Goal: Book appointment/travel/reservation

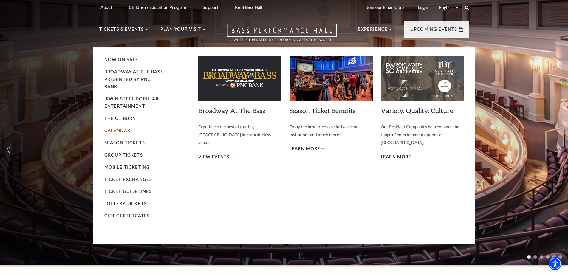
click at [121, 131] on link "Calendar" at bounding box center [117, 130] width 26 height 5
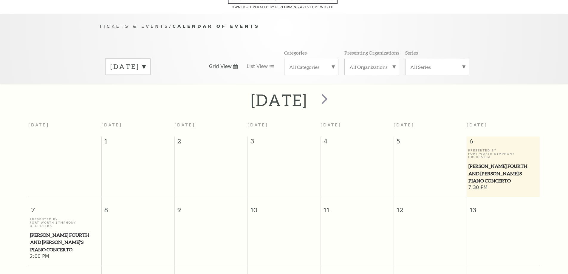
scroll to position [53, 0]
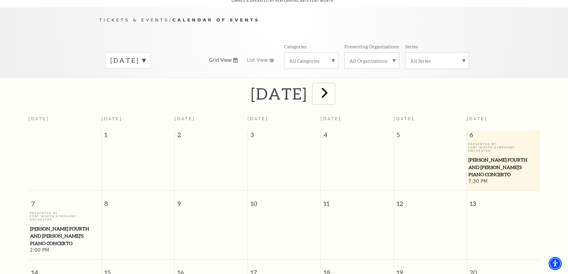
click at [333, 88] on span "next" at bounding box center [324, 92] width 17 height 17
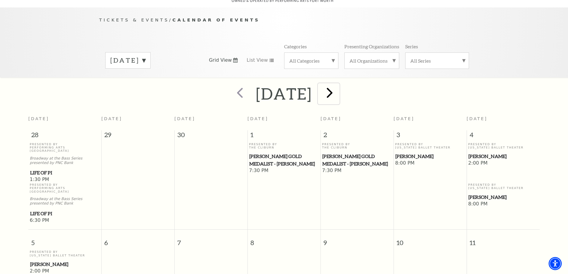
click at [338, 88] on span "next" at bounding box center [329, 92] width 17 height 17
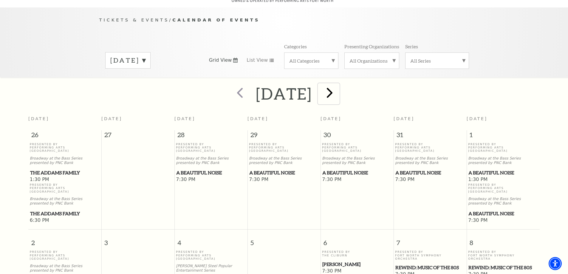
click at [338, 89] on span "next" at bounding box center [329, 92] width 17 height 17
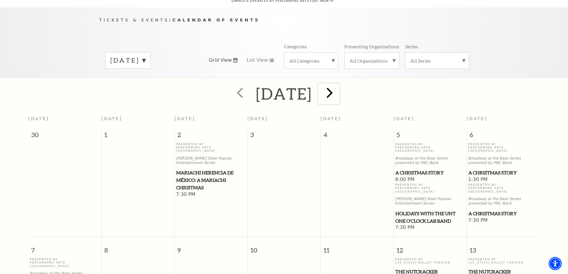
click at [338, 84] on span "next" at bounding box center [329, 92] width 17 height 17
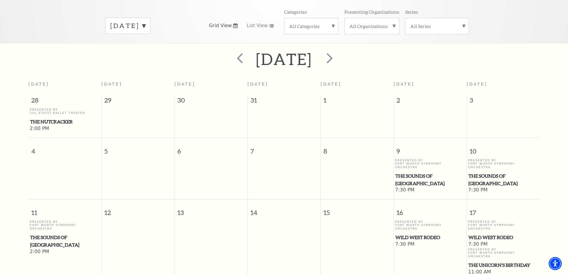
scroll to position [142, 0]
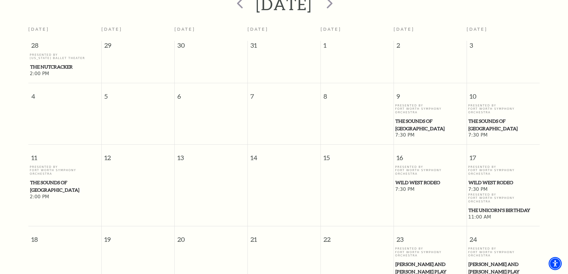
drag, startPoint x: 485, startPoint y: 161, endPoint x: 500, endPoint y: 160, distance: 14.9
click at [500, 179] on span "Wild West Rodeo" at bounding box center [502, 182] width 69 height 7
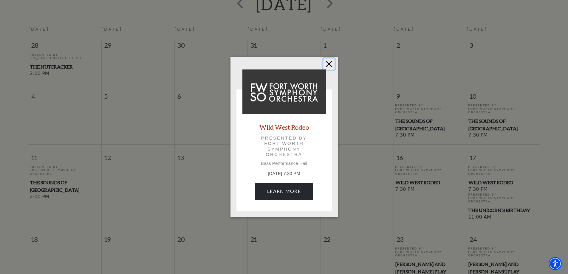
click at [326, 64] on button "Close" at bounding box center [328, 63] width 11 height 11
